Goal: Transaction & Acquisition: Register for event/course

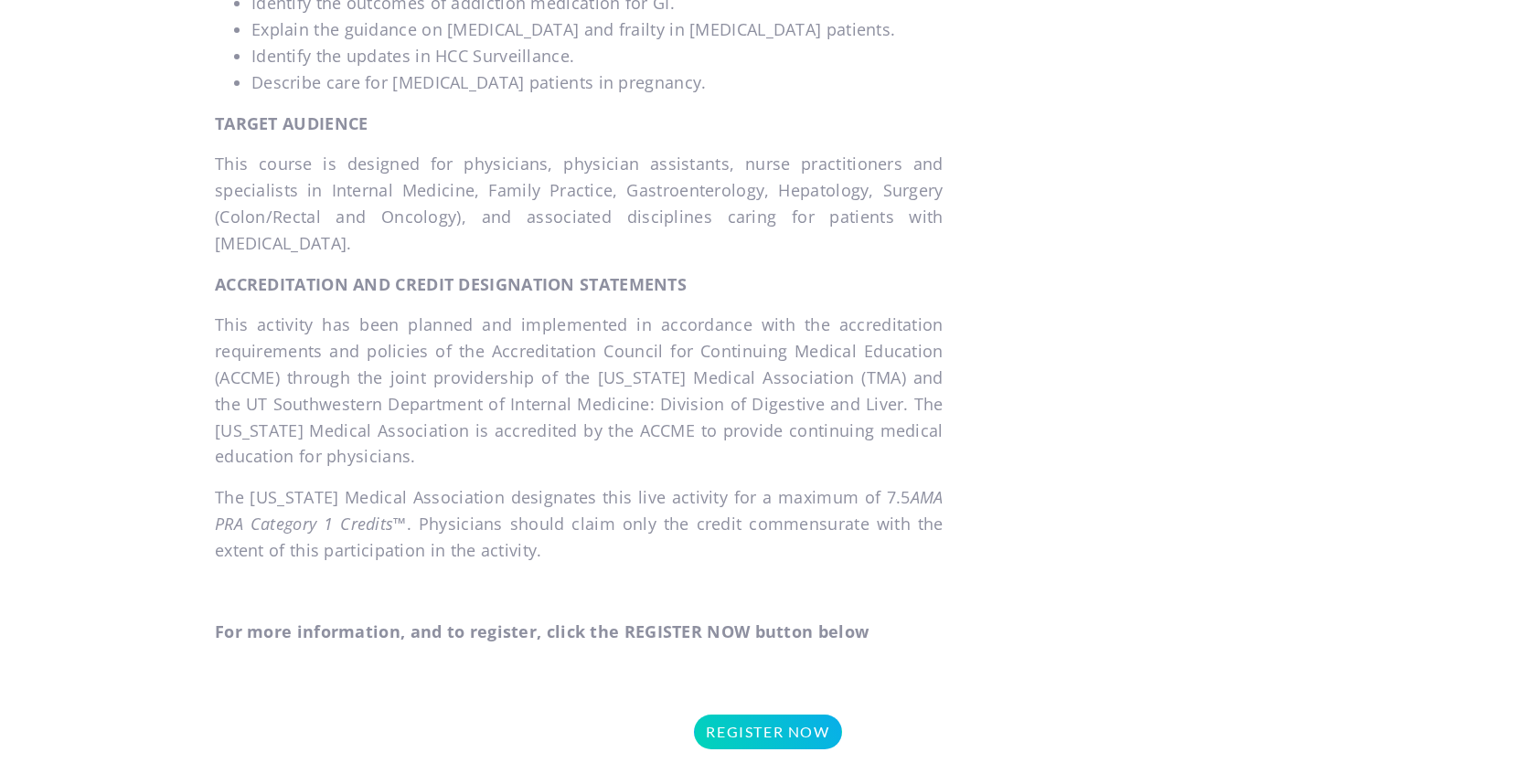
scroll to position [1469, 0]
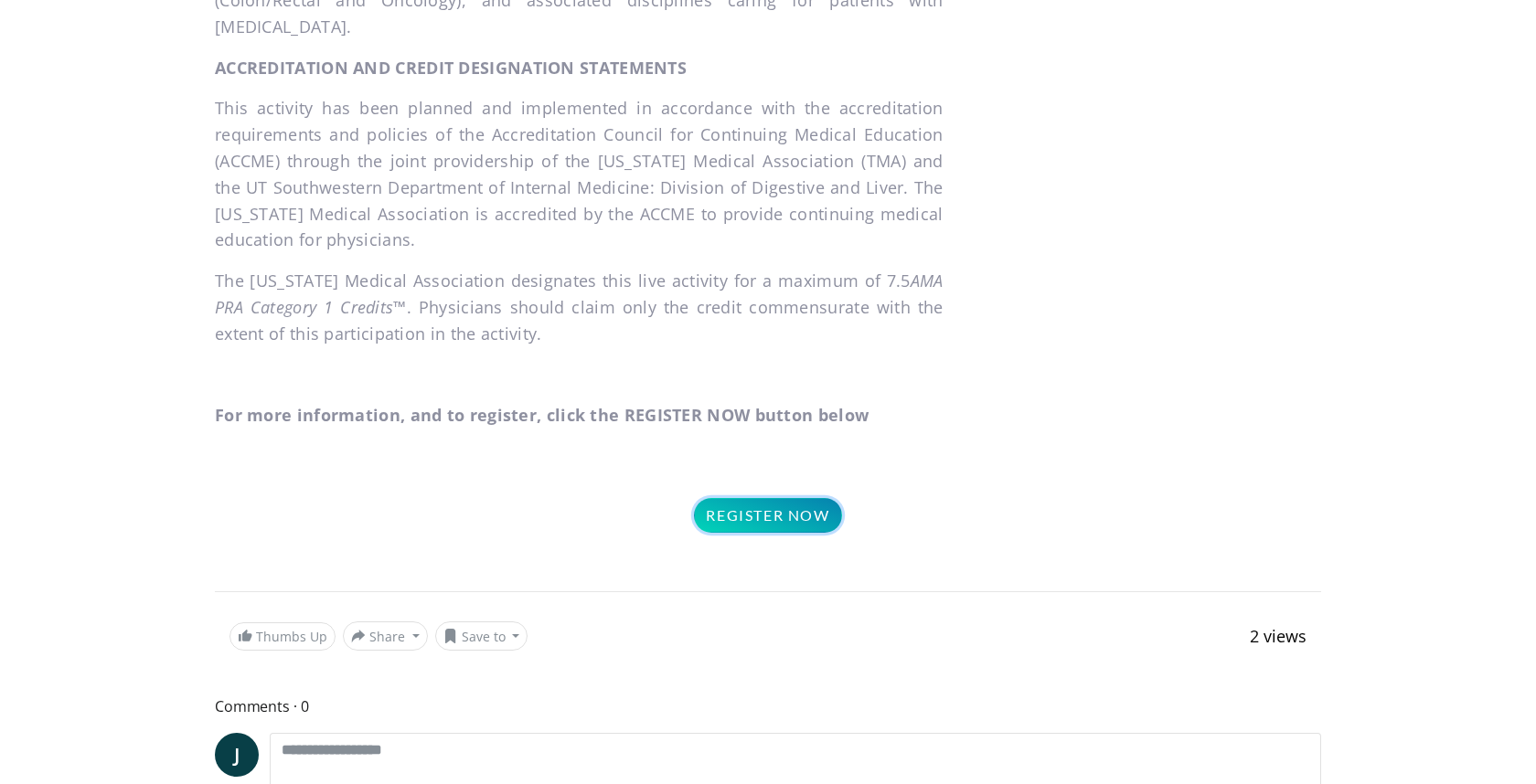
click at [766, 533] on link "Register Now" at bounding box center [768, 515] width 147 height 35
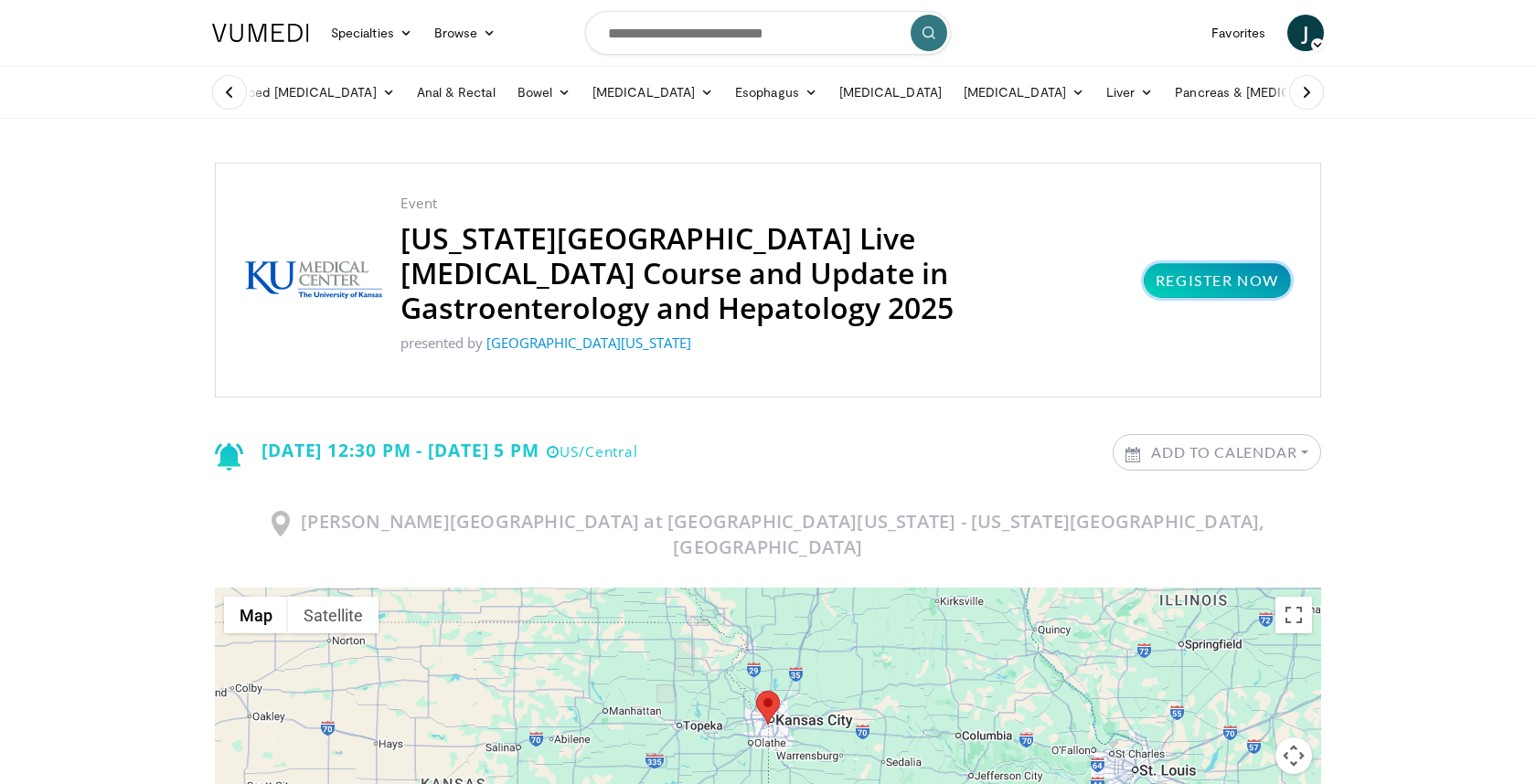
click at [1210, 264] on link "Register Now" at bounding box center [1217, 280] width 147 height 35
